Goal: Task Accomplishment & Management: Complete application form

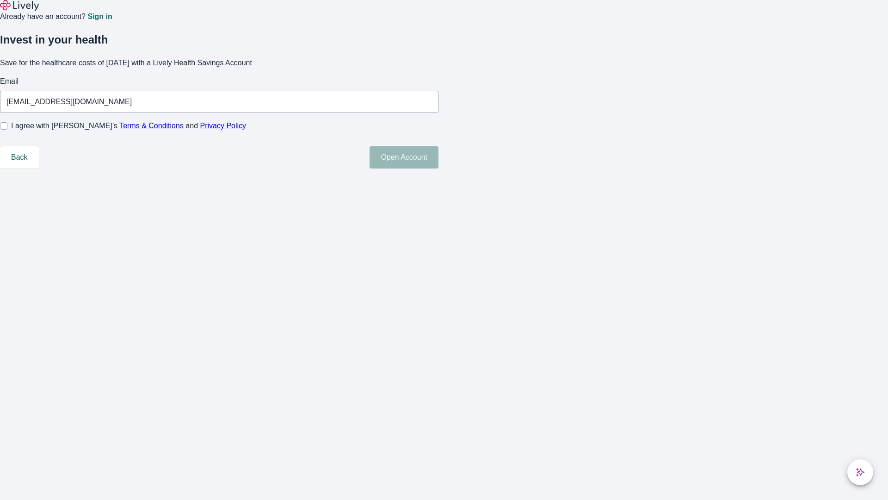
click at [7, 130] on input "I agree with Lively’s Terms & Conditions and Privacy Policy" at bounding box center [3, 125] width 7 height 7
checkbox input "true"
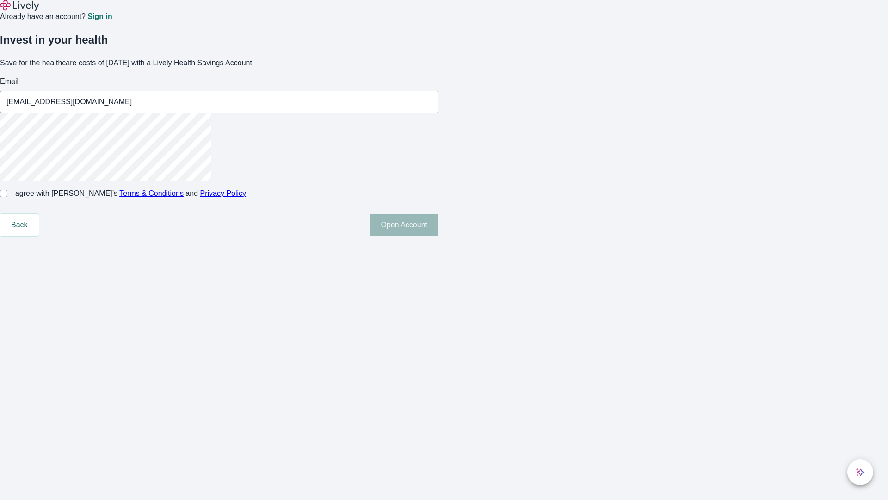
click at [439, 236] on button "Open Account" at bounding box center [404, 225] width 69 height 22
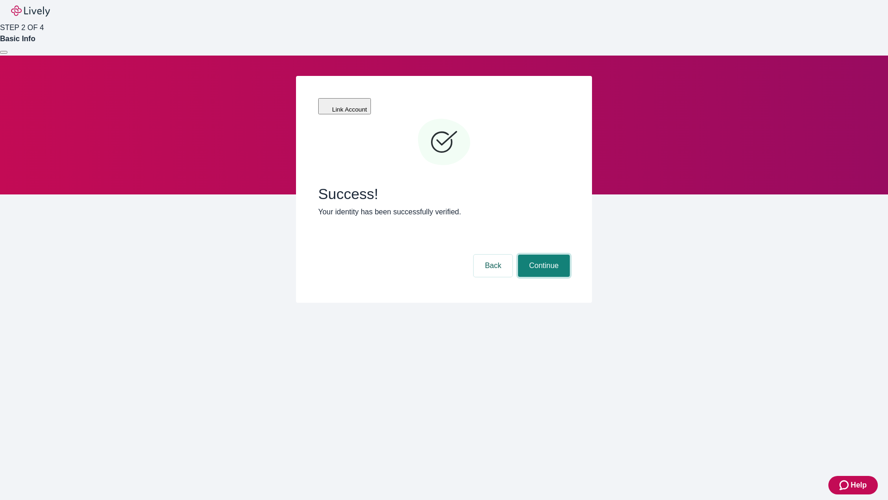
click at [543, 254] on button "Continue" at bounding box center [544, 265] width 52 height 22
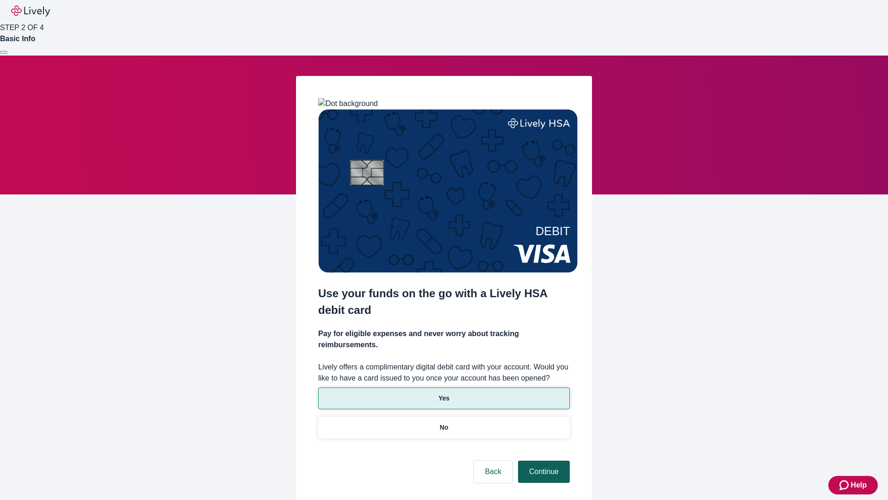
click at [444, 422] on p "No" at bounding box center [444, 427] width 9 height 10
click at [543, 460] on button "Continue" at bounding box center [544, 471] width 52 height 22
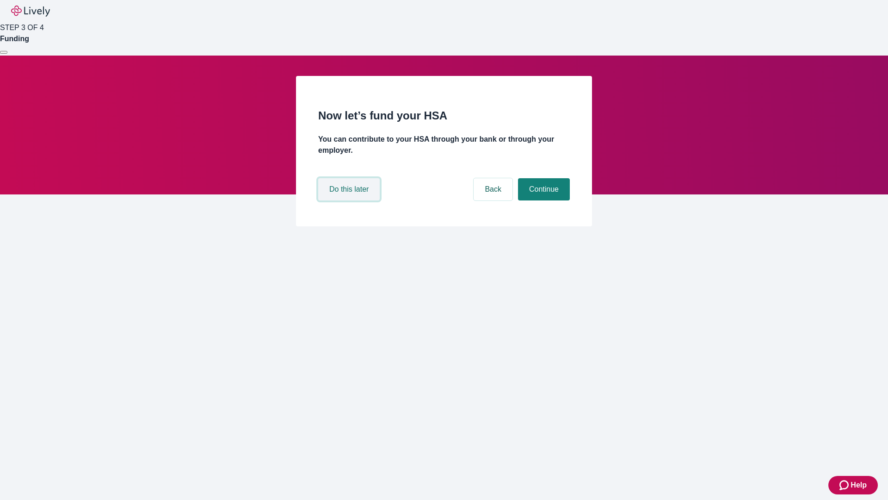
click at [350, 200] on button "Do this later" at bounding box center [349, 189] width 62 height 22
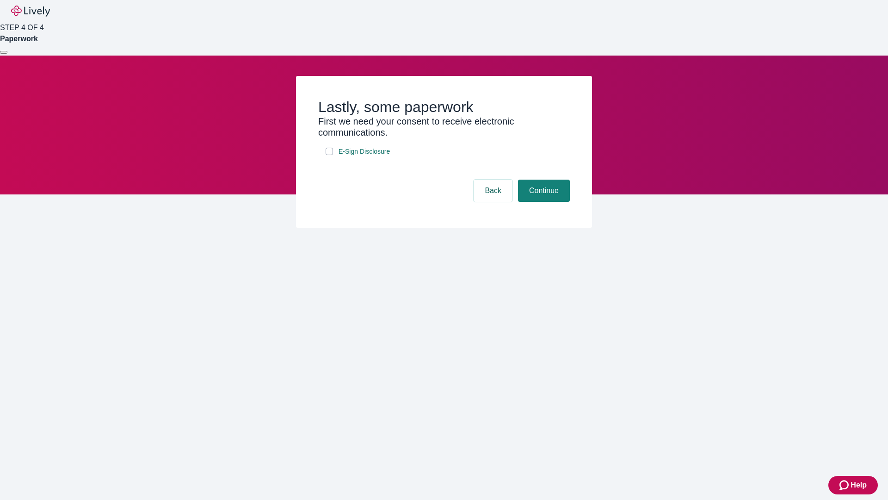
click at [329, 155] on input "E-Sign Disclosure" at bounding box center [329, 151] width 7 height 7
checkbox input "true"
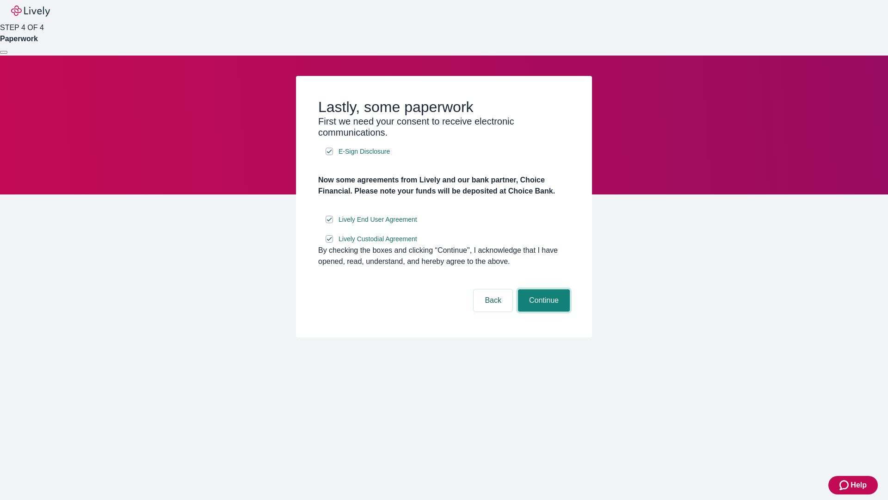
click at [543, 311] on button "Continue" at bounding box center [544, 300] width 52 height 22
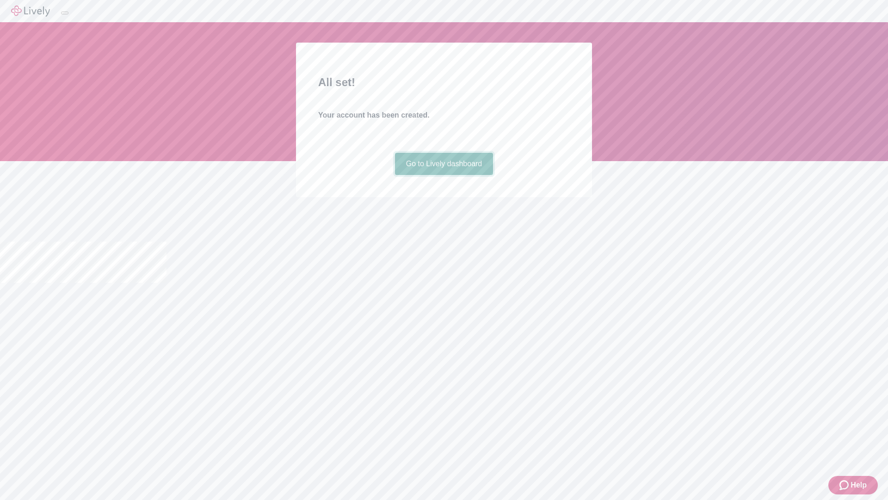
click at [444, 175] on link "Go to Lively dashboard" at bounding box center [444, 164] width 99 height 22
